Goal: Participate in discussion: Engage in conversation with other users on a specific topic

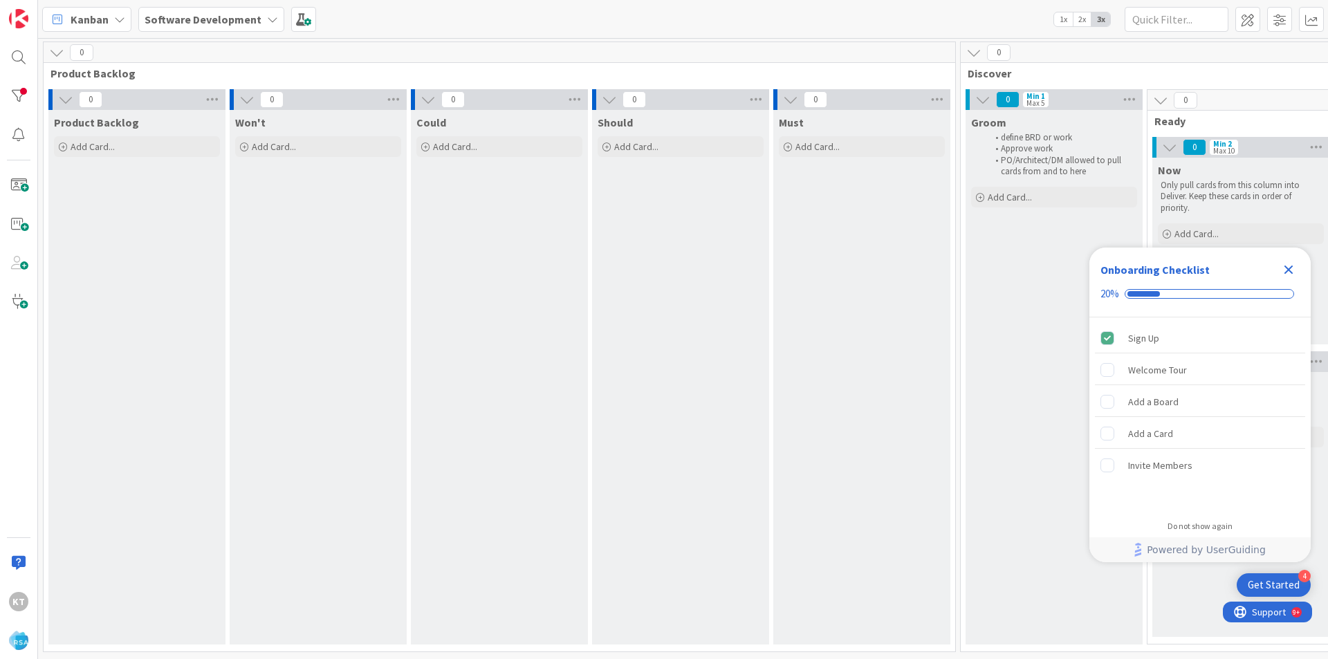
click at [1290, 269] on icon "Close Checklist" at bounding box center [1288, 270] width 9 height 9
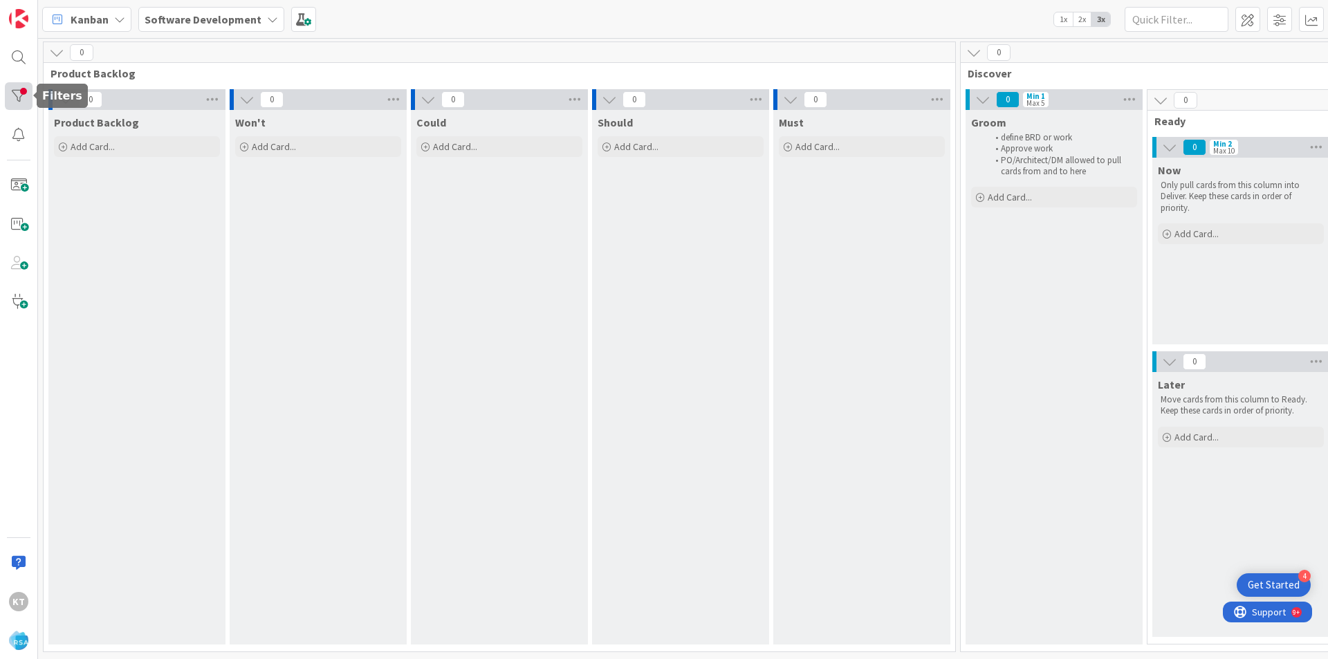
click at [18, 89] on div at bounding box center [19, 96] width 28 height 28
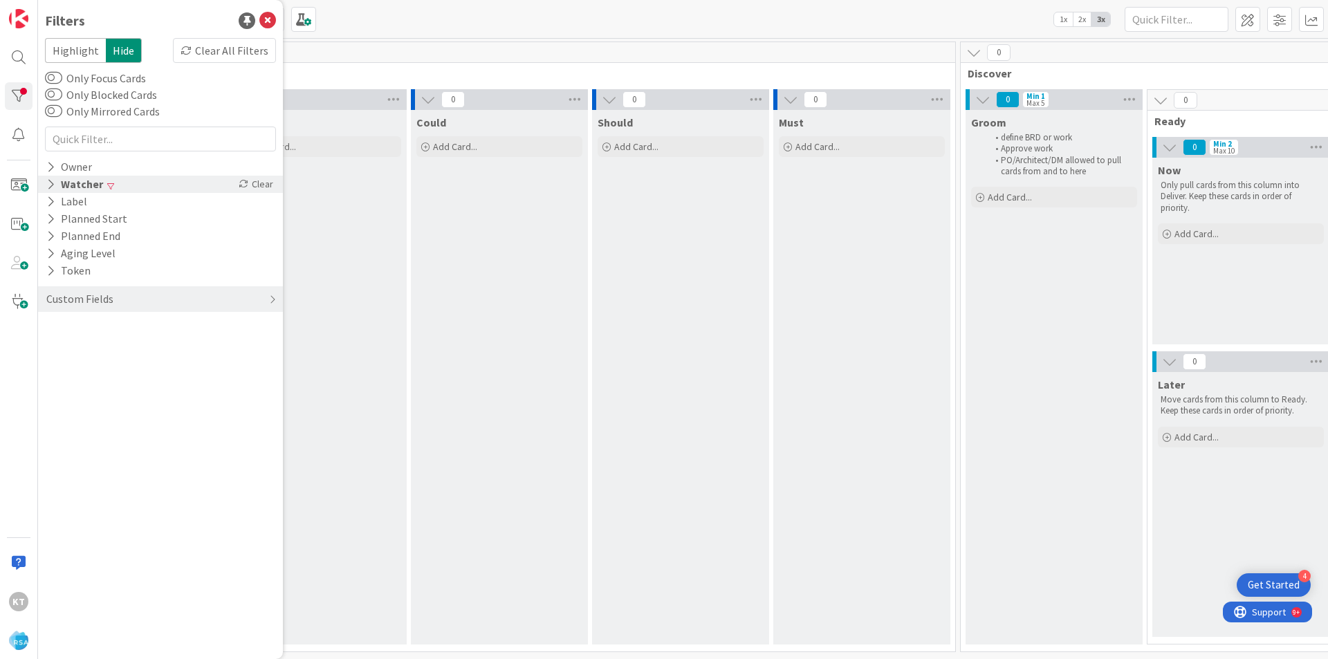
click at [77, 186] on div "Watcher" at bounding box center [74, 184] width 59 height 17
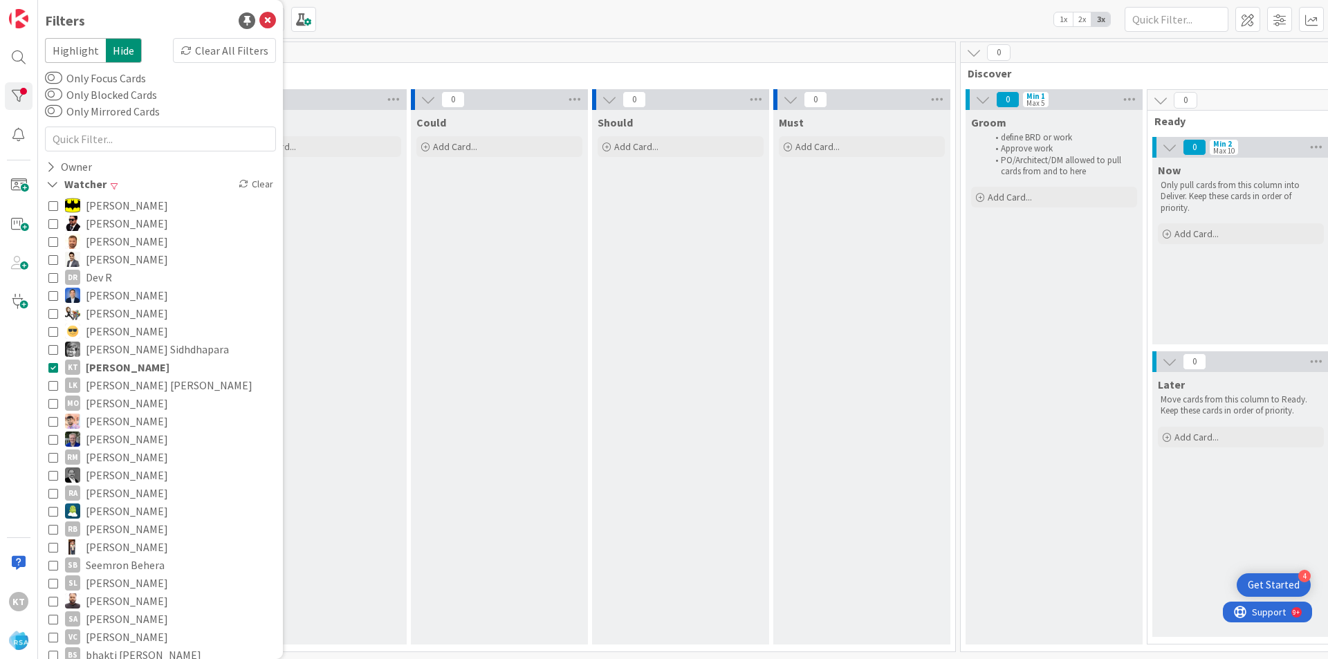
click at [328, 275] on div "Won't Add Card..." at bounding box center [318, 377] width 177 height 535
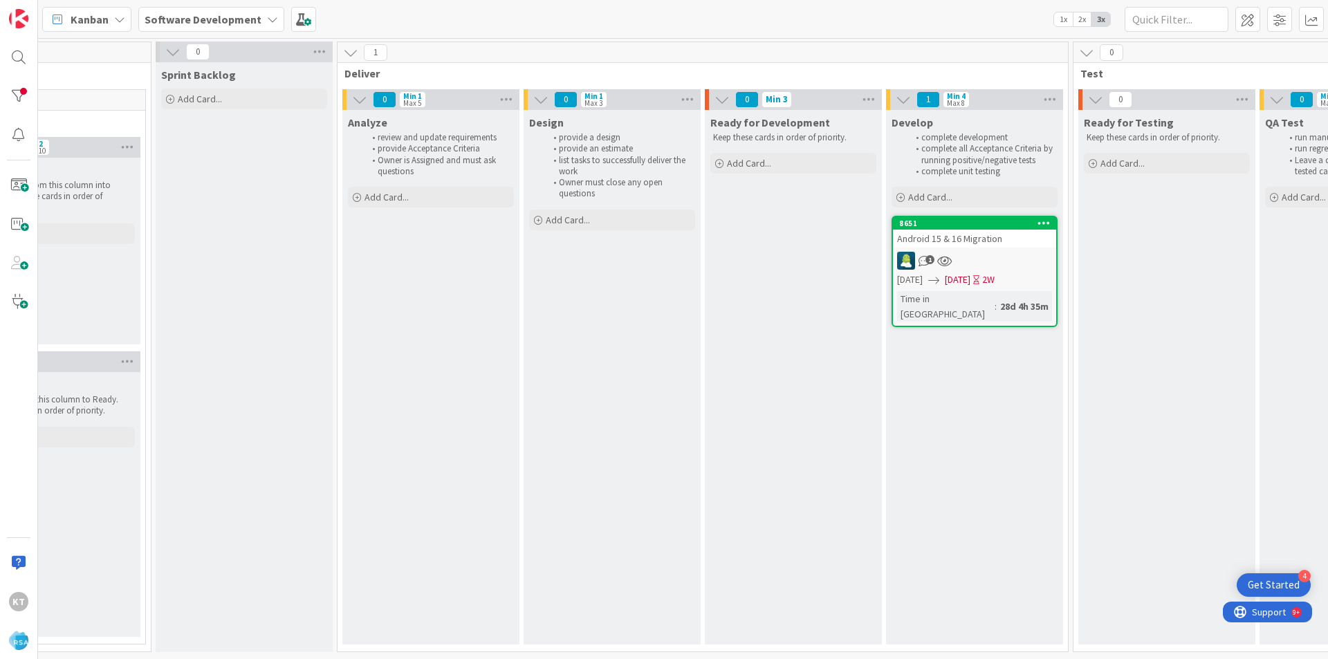
scroll to position [0, 1200]
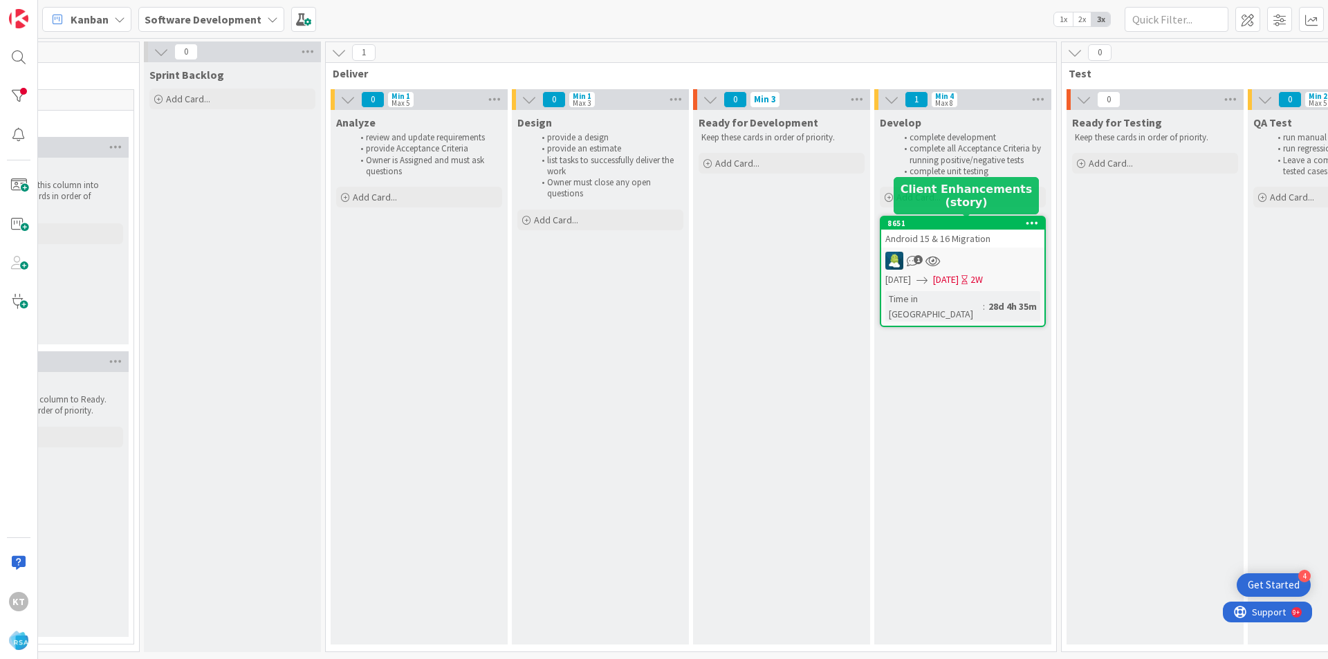
click at [995, 223] on div "8651" at bounding box center [965, 224] width 157 height 10
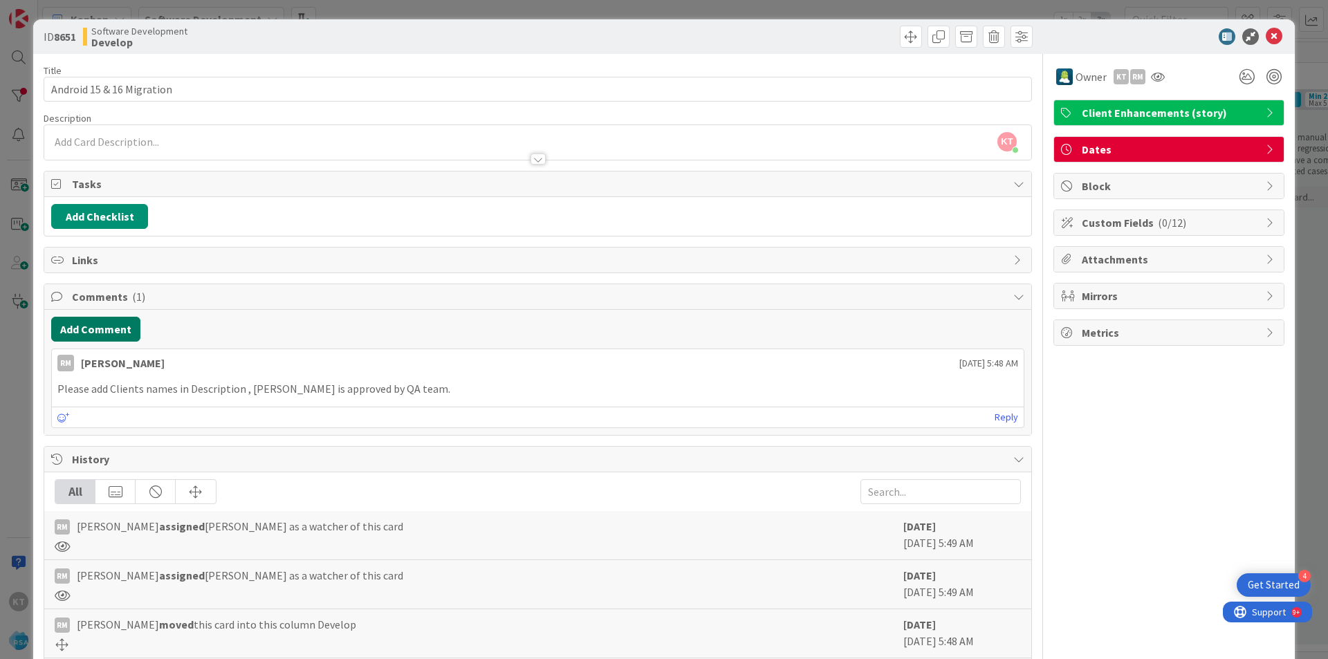
click at [109, 328] on button "Add Comment" at bounding box center [95, 329] width 89 height 25
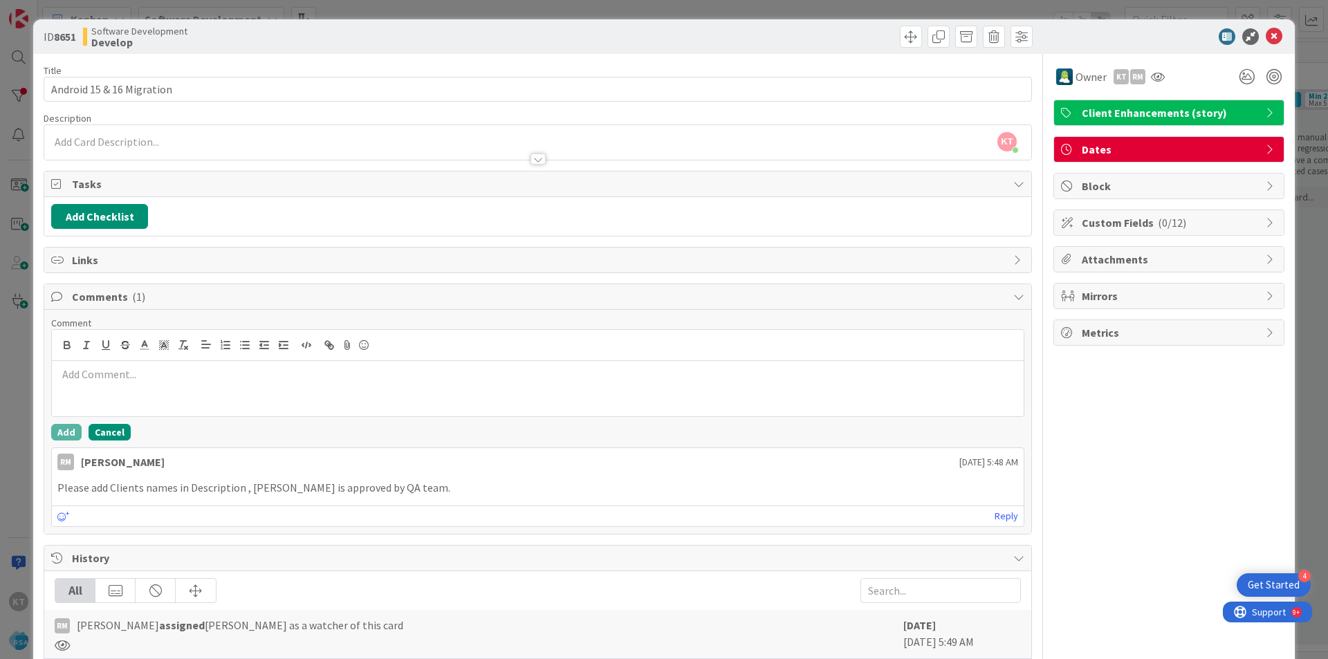
click at [100, 436] on button "Cancel" at bounding box center [110, 432] width 42 height 17
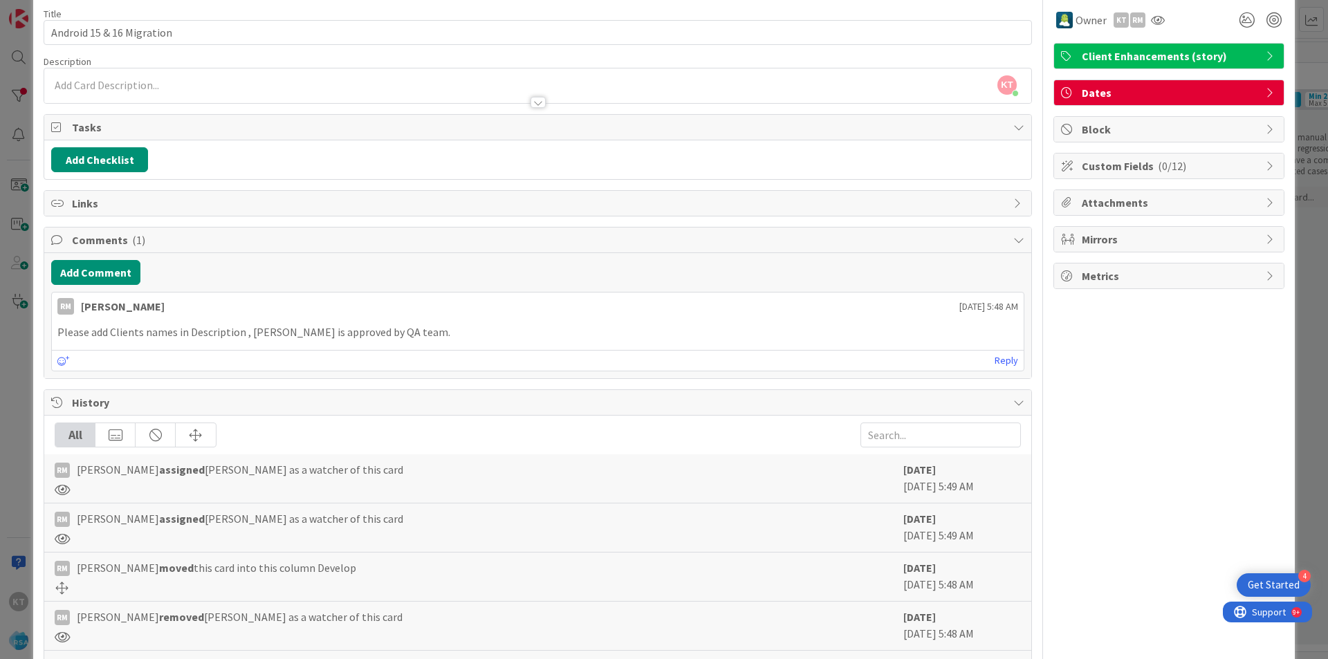
scroll to position [158, 0]
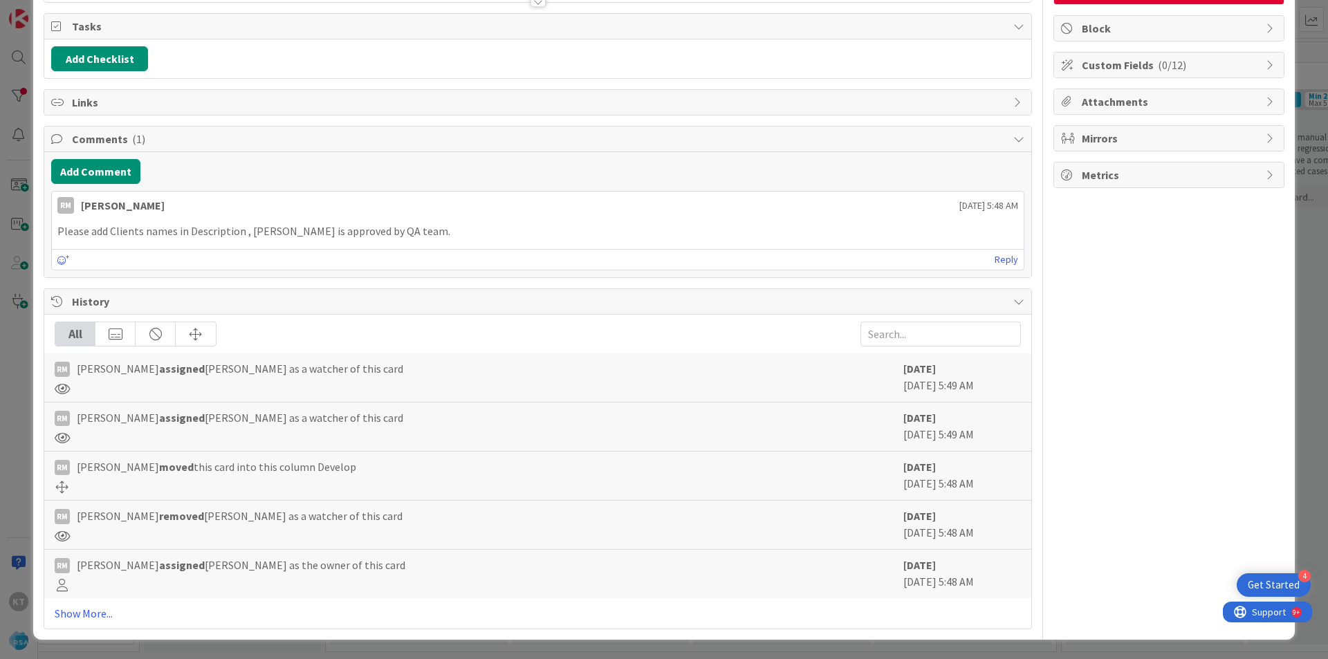
click at [98, 226] on p "Please add Clients names in Description , [PERSON_NAME] is approved by QA team." at bounding box center [537, 231] width 961 height 16
click at [98, 178] on button "Add Comment" at bounding box center [95, 171] width 89 height 25
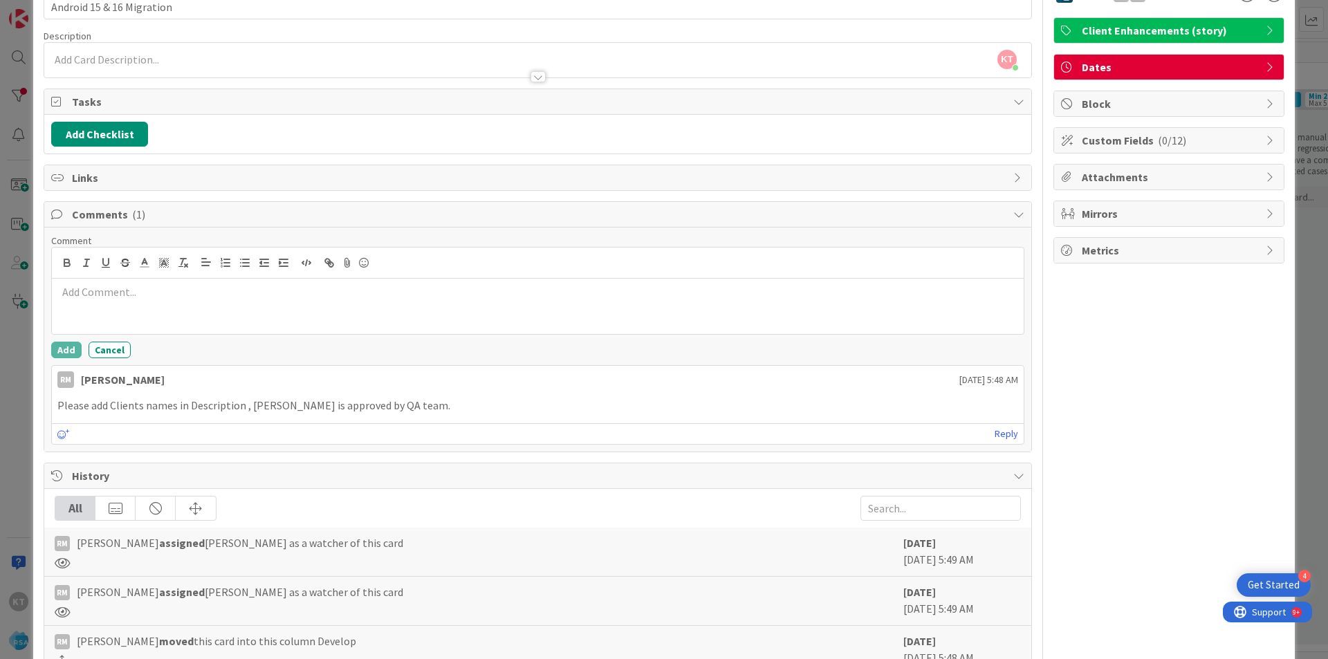
scroll to position [49, 0]
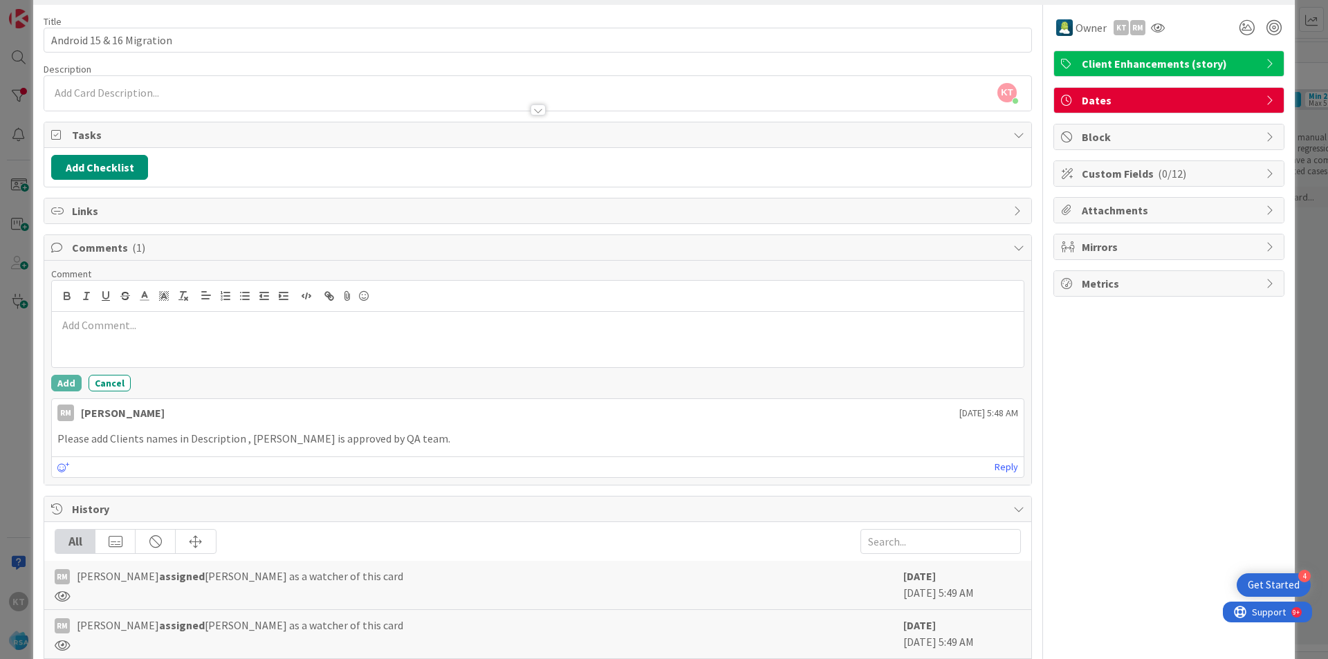
click at [266, 319] on p at bounding box center [537, 325] width 961 height 16
click at [68, 384] on button "Add" at bounding box center [66, 383] width 30 height 17
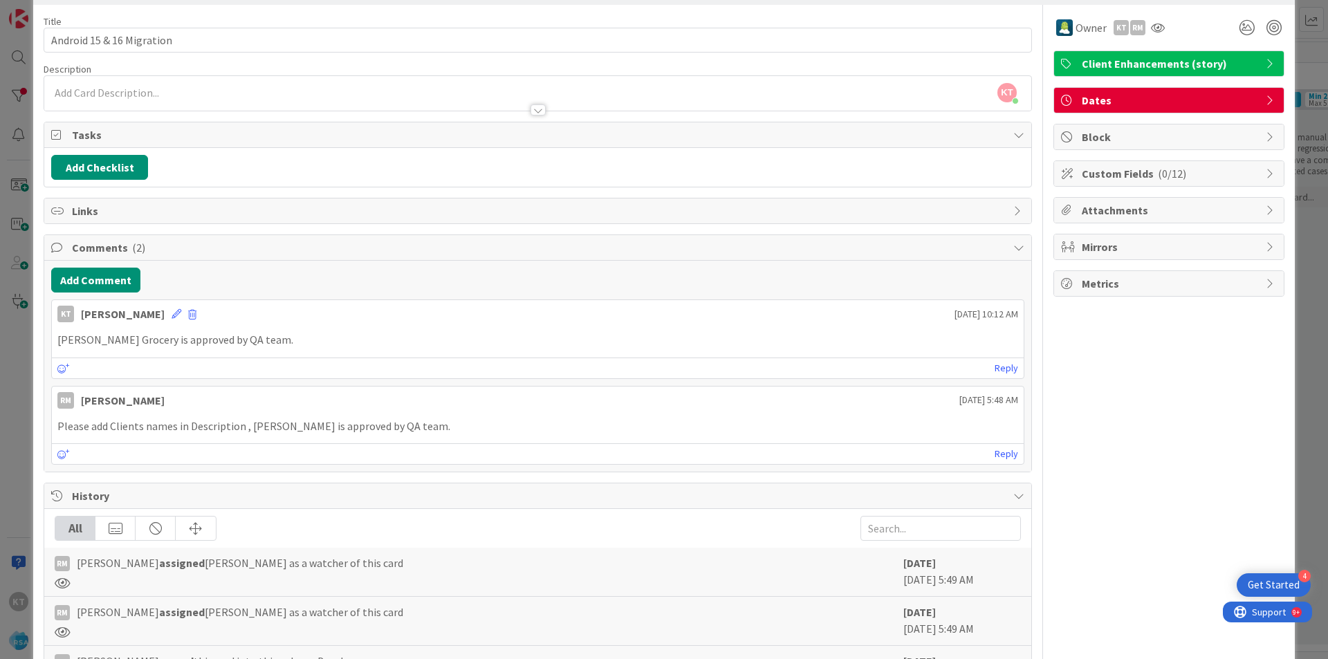
scroll to position [0, 0]
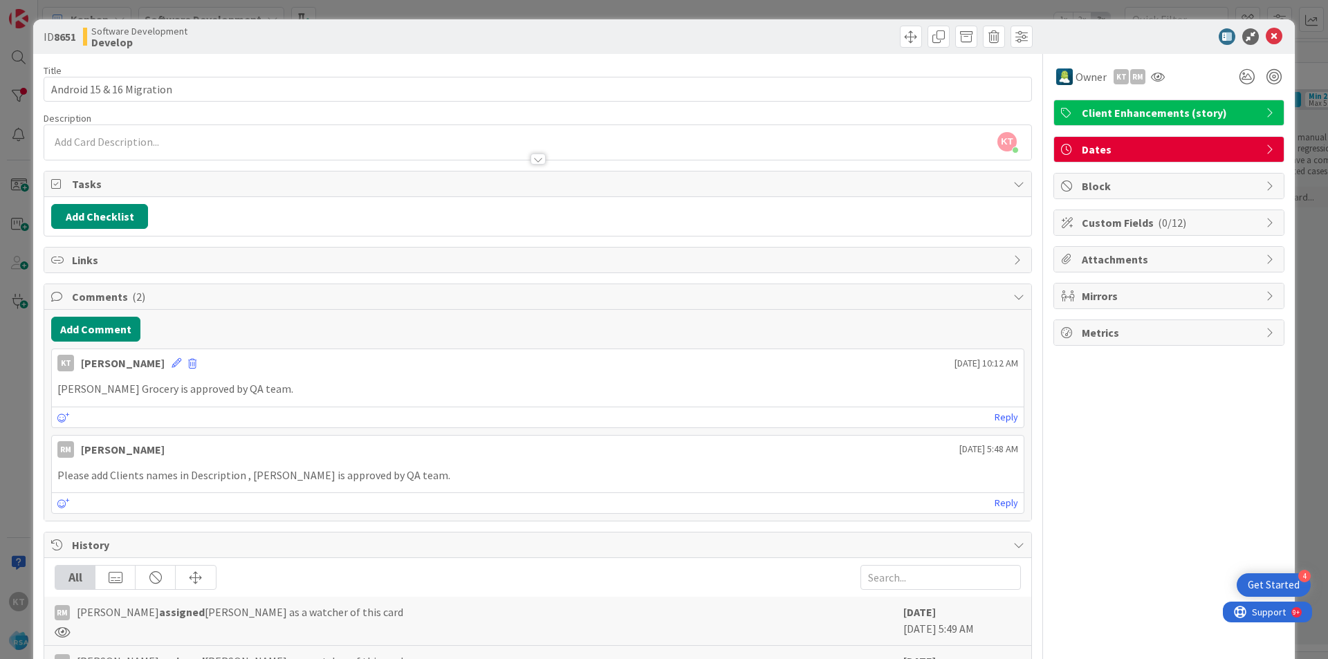
click at [531, 160] on div at bounding box center [537, 159] width 15 height 11
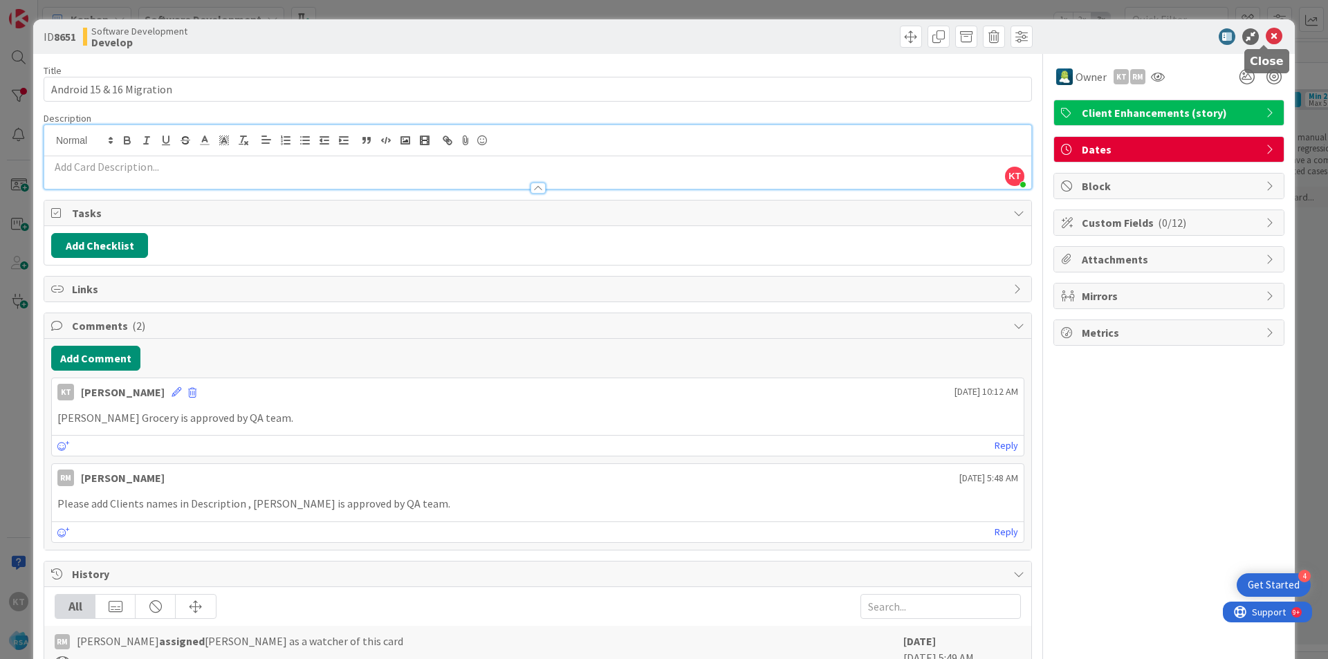
click at [1267, 38] on icon at bounding box center [1273, 36] width 17 height 17
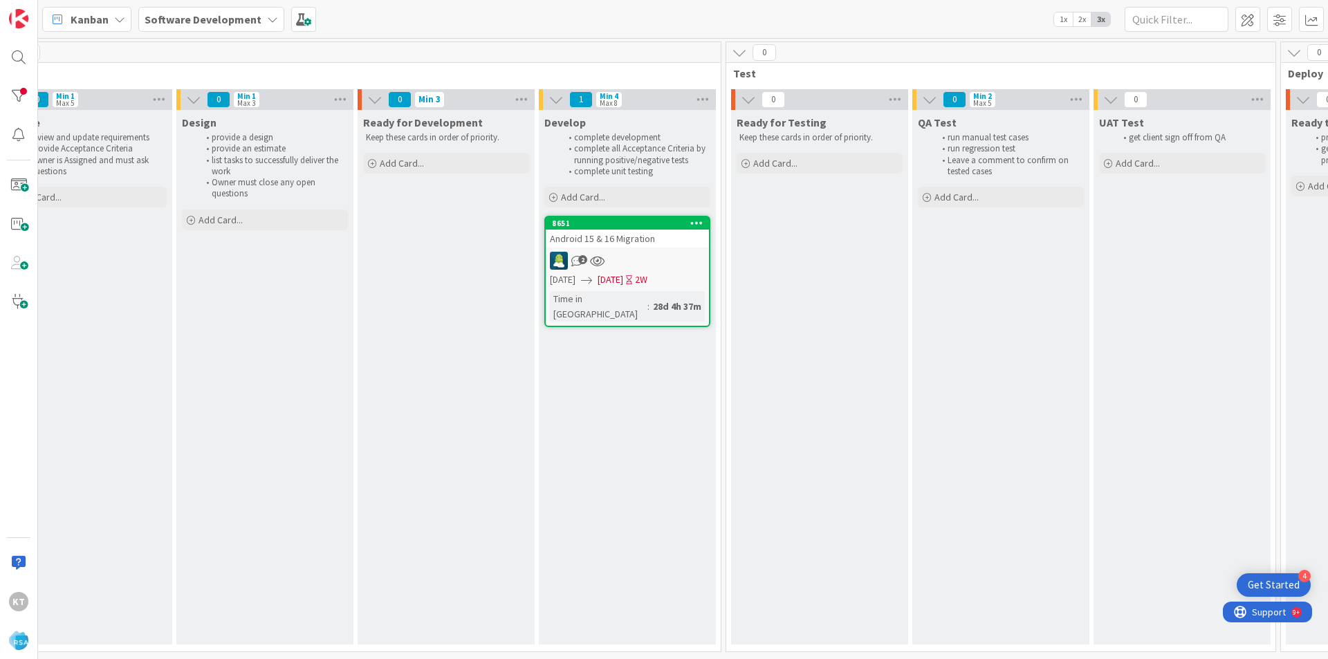
scroll to position [0, 1559]
